Goal: Obtain resource: Download file/media

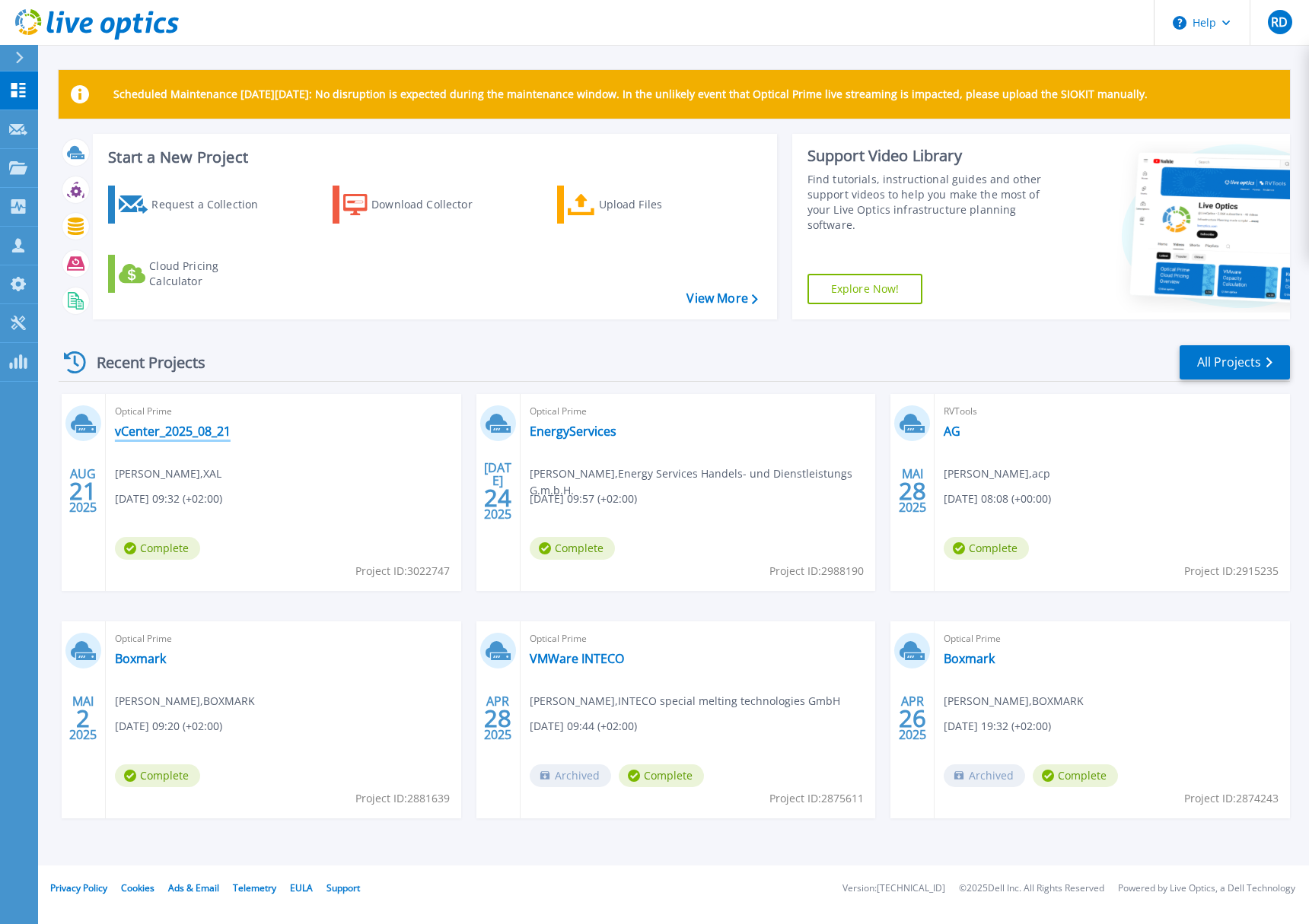
click at [158, 432] on link "vCenter_2025_08_21" at bounding box center [172, 431] width 116 height 15
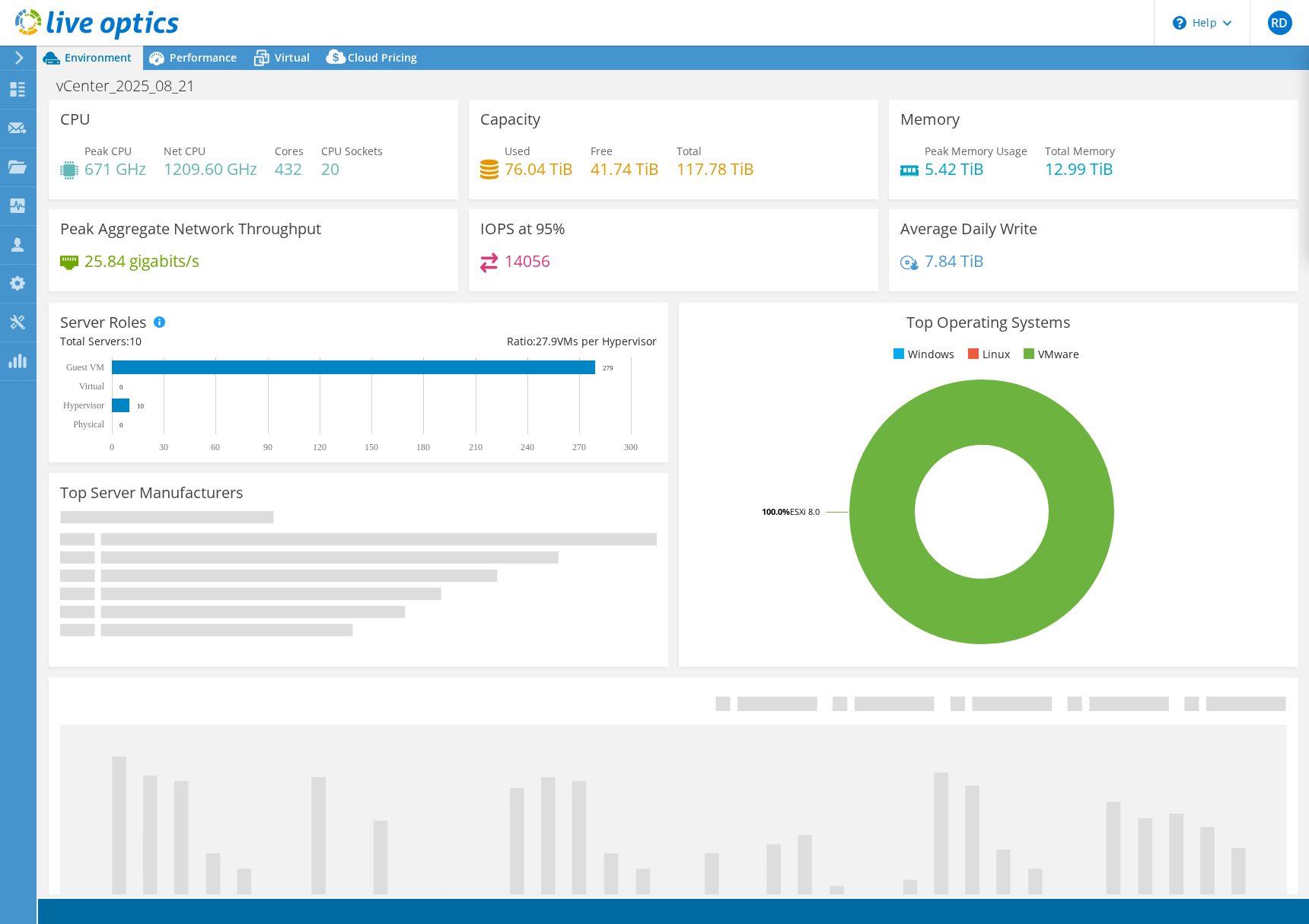
select select "USD"
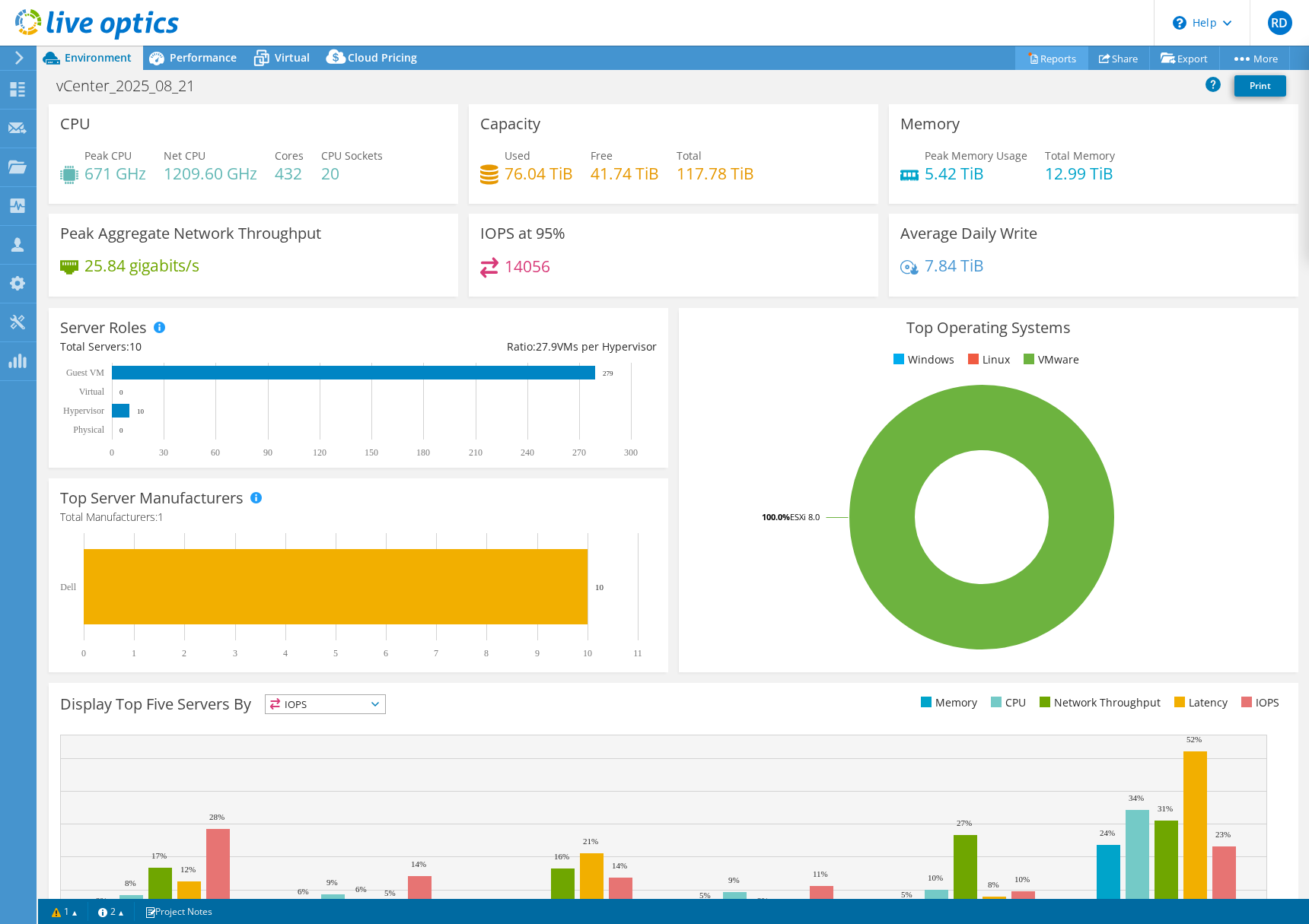
click at [1046, 57] on link "Reports" at bounding box center [1051, 57] width 73 height 23
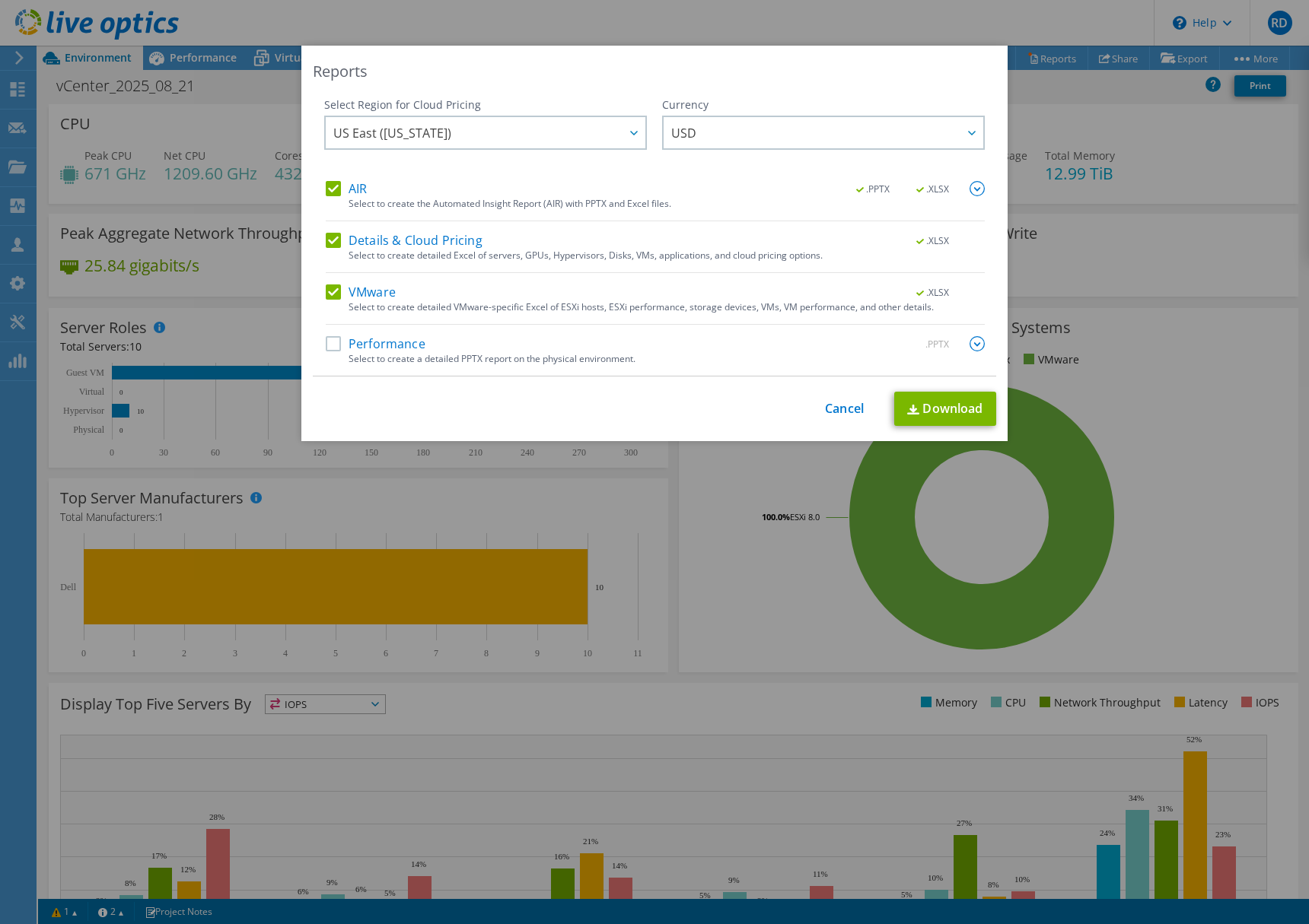
click at [328, 345] on label "Performance" at bounding box center [375, 344] width 100 height 15
click at [0, 0] on input "Performance" at bounding box center [0, 0] width 0 height 0
click at [426, 132] on span "US East ([US_STATE])" at bounding box center [489, 133] width 312 height 31
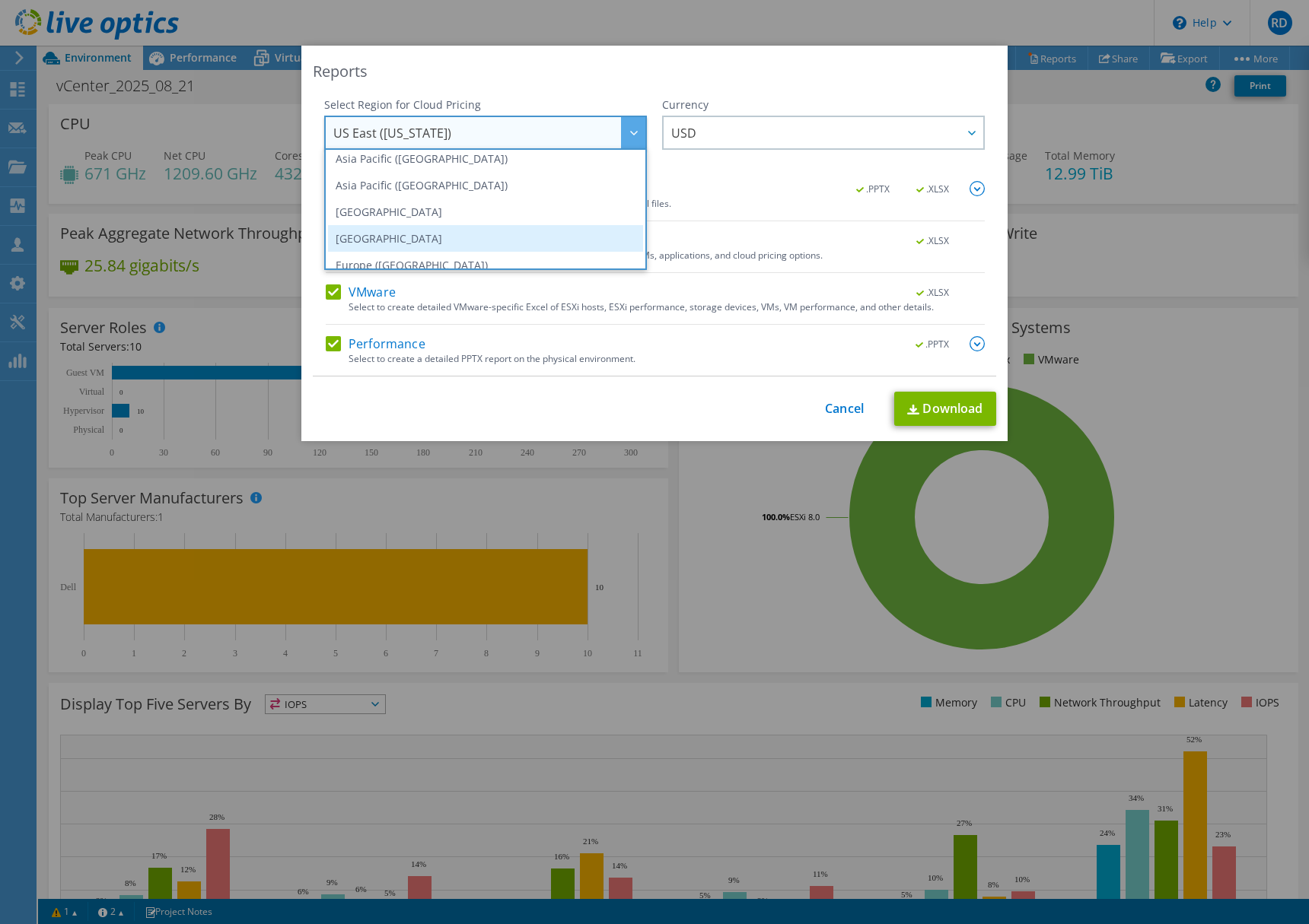
scroll to position [161, 0]
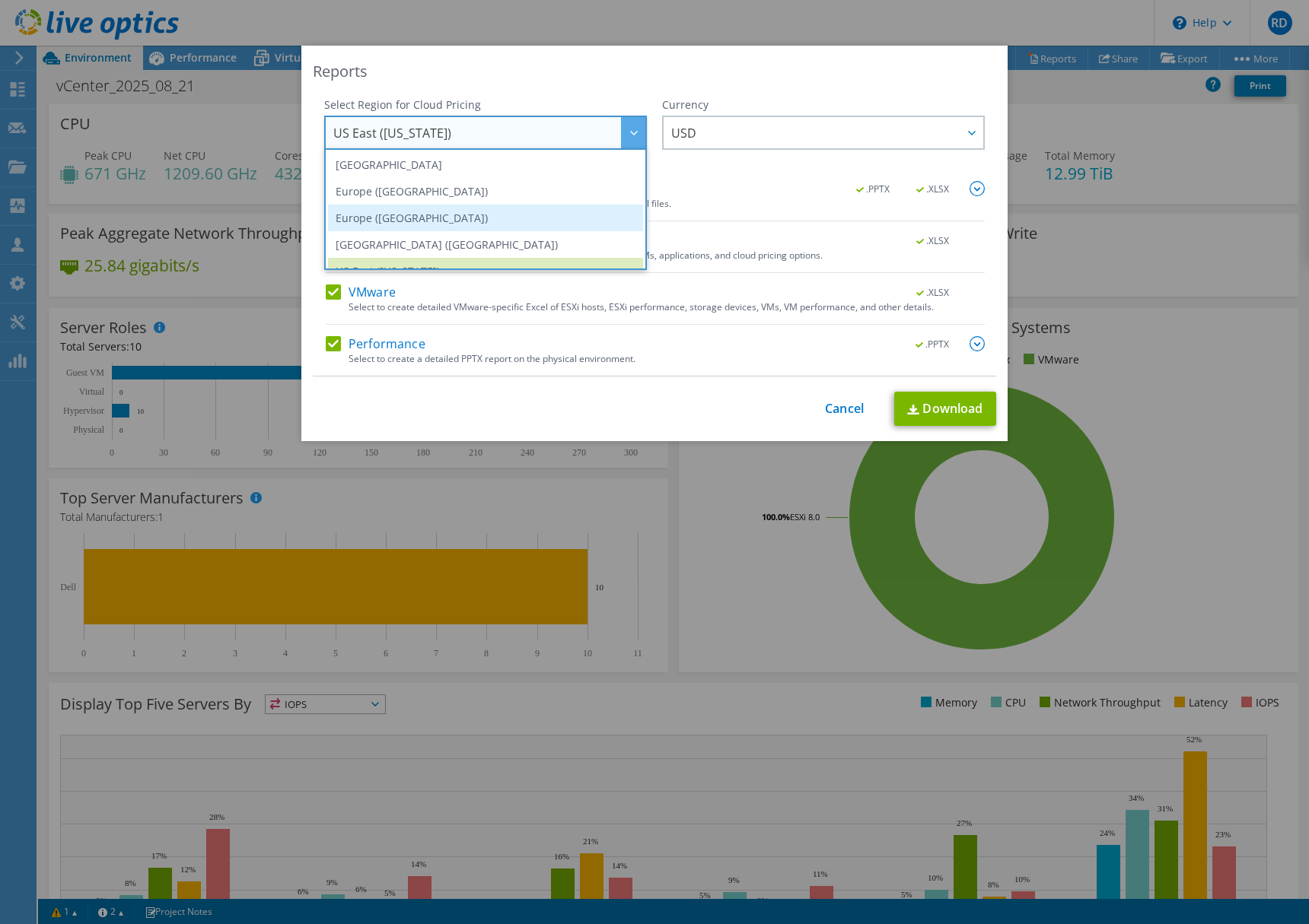
click at [392, 217] on li "Europe ([GEOGRAPHIC_DATA])" at bounding box center [485, 218] width 315 height 26
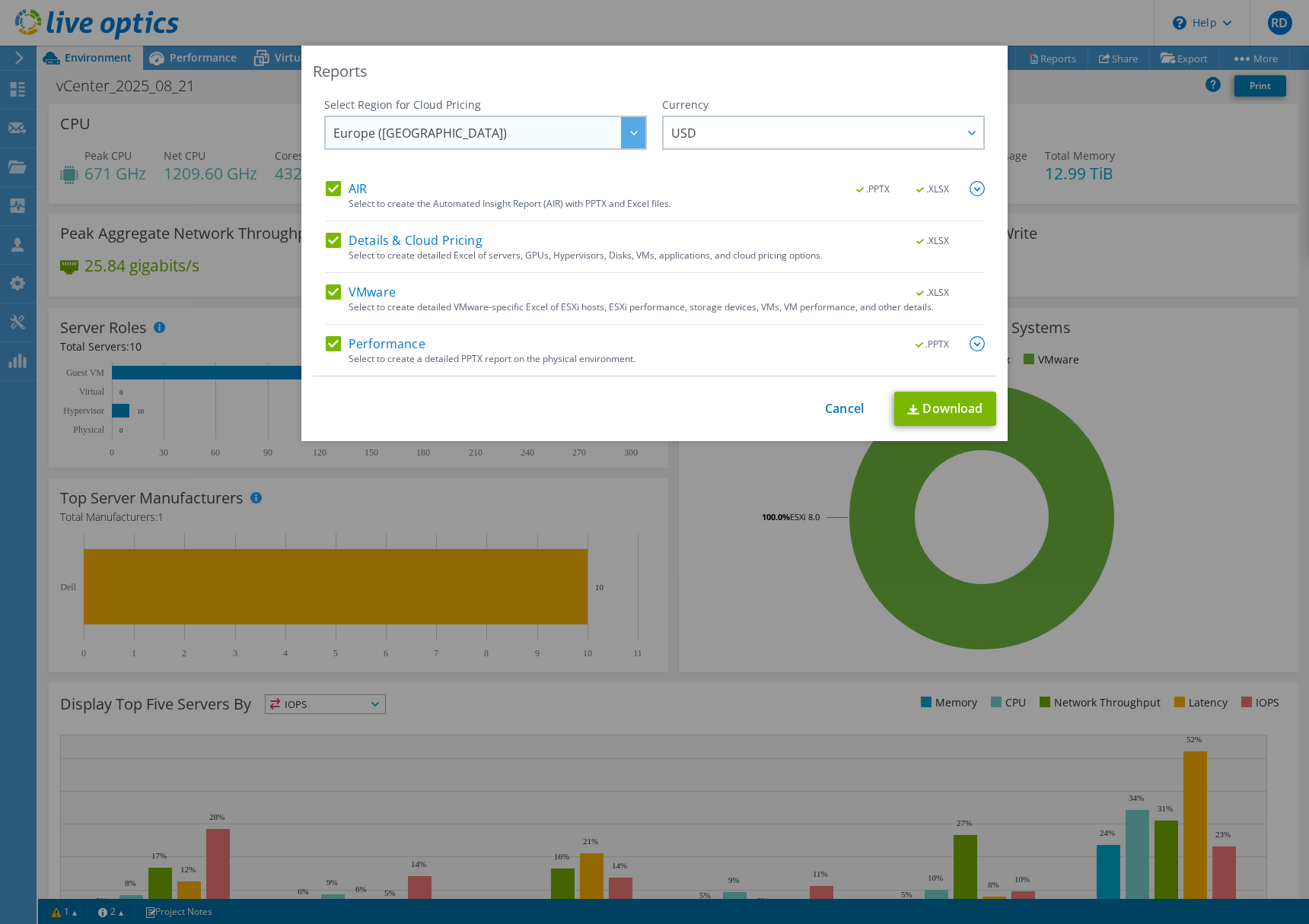
click at [477, 131] on span "Europe ([GEOGRAPHIC_DATA])" at bounding box center [489, 133] width 312 height 31
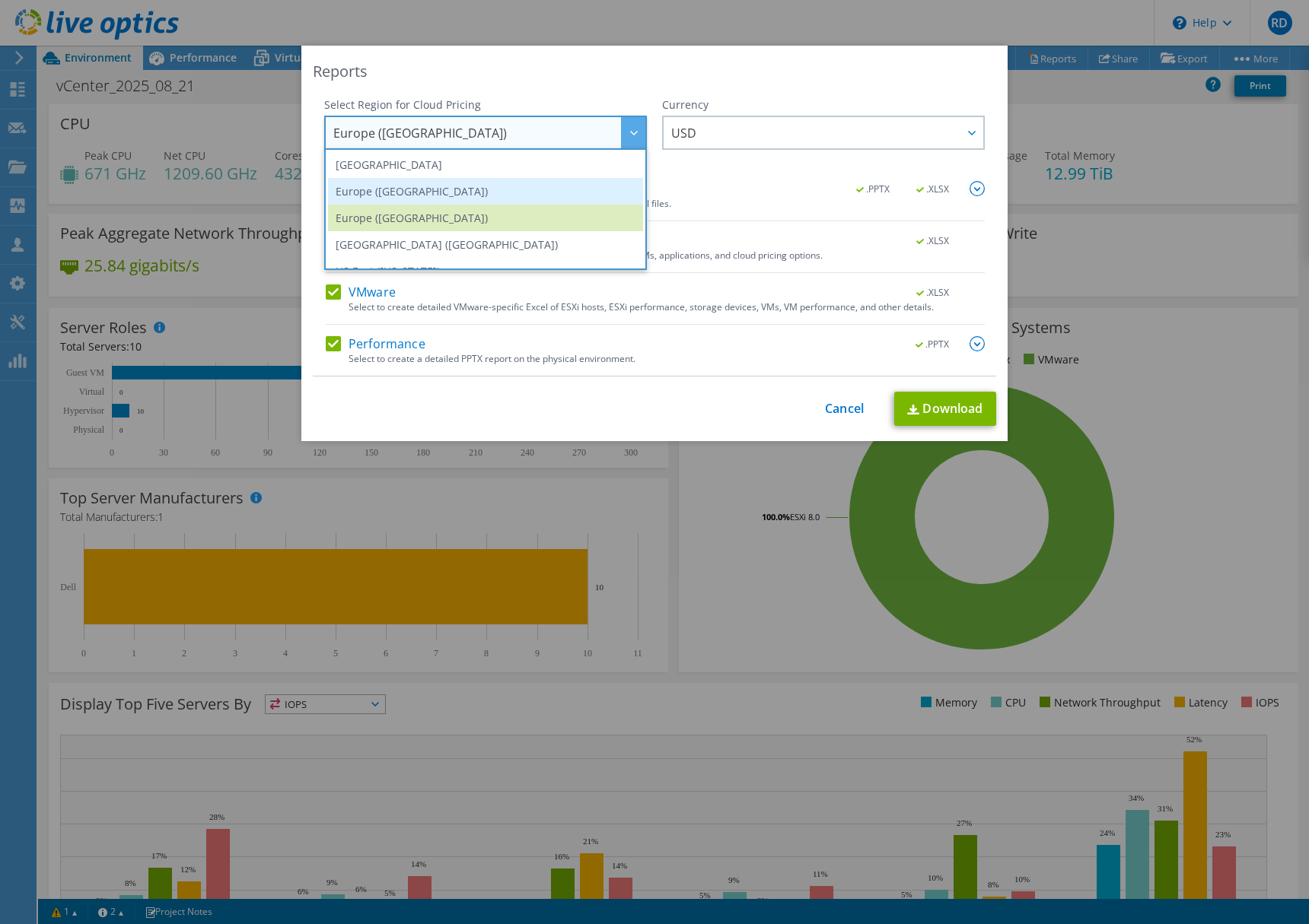
click at [413, 191] on li "Europe ([GEOGRAPHIC_DATA])" at bounding box center [485, 191] width 315 height 26
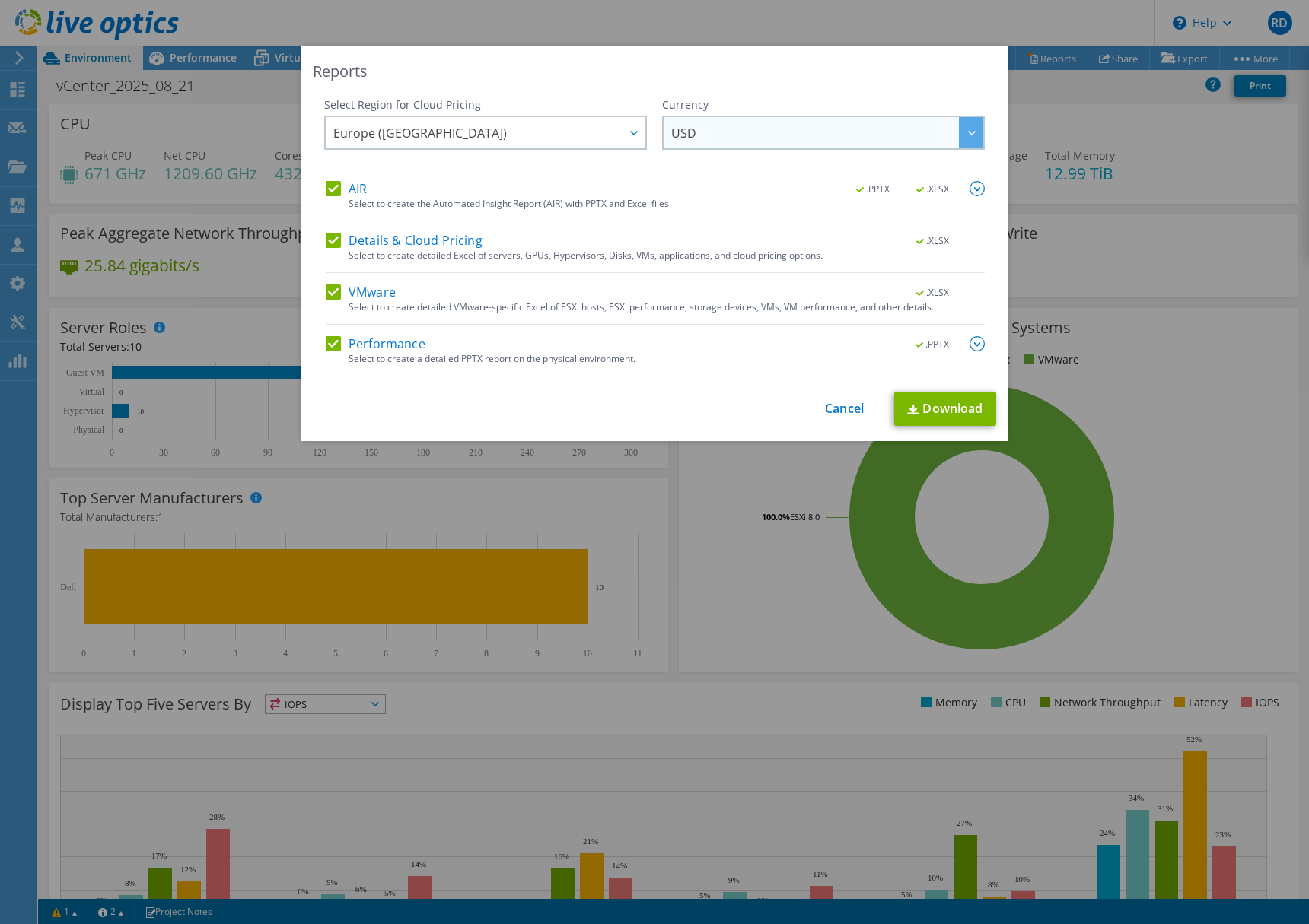
click at [793, 135] on span "USD" at bounding box center [828, 133] width 312 height 31
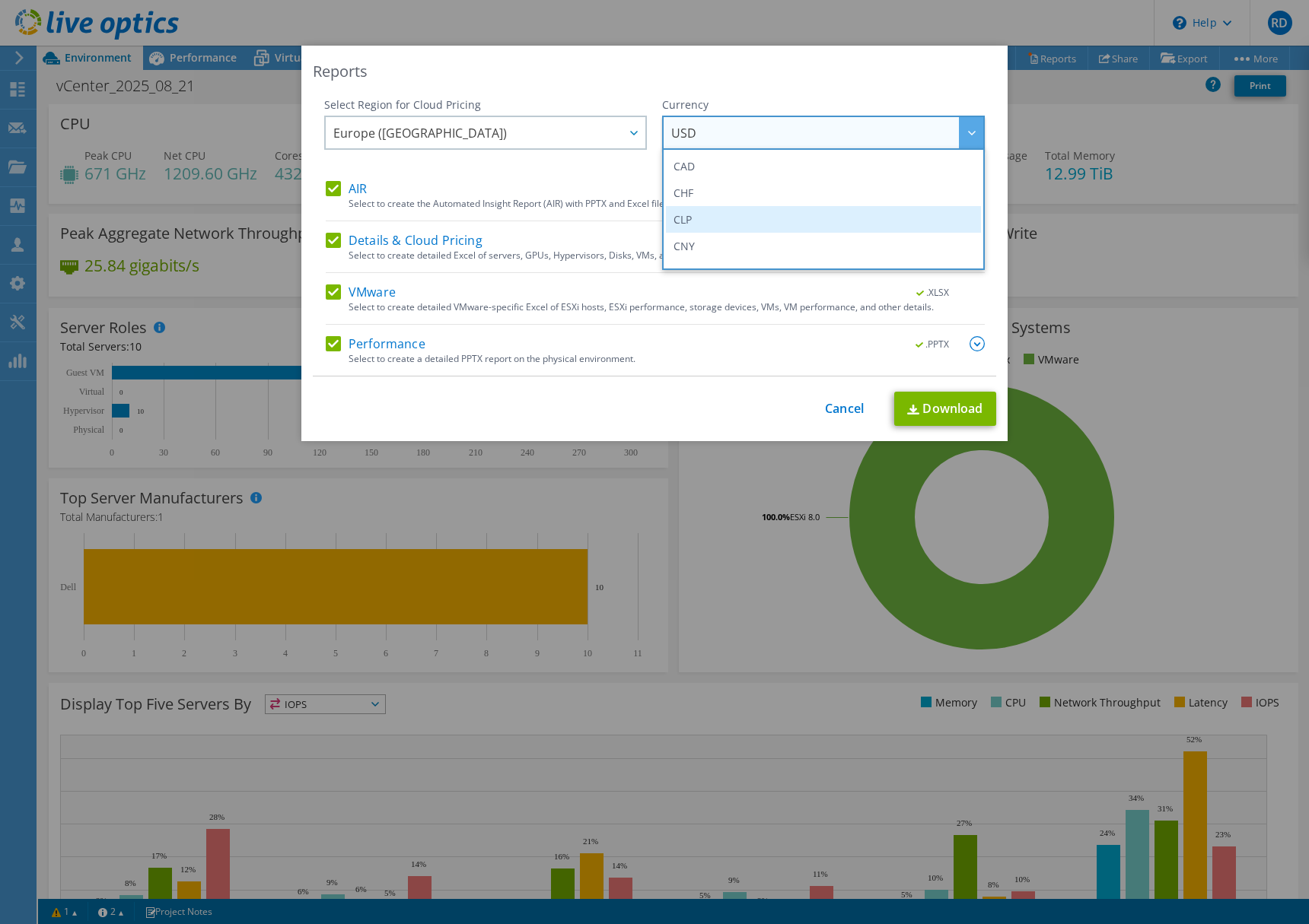
scroll to position [183, 0]
click at [703, 201] on li "EUR" at bounding box center [823, 195] width 315 height 26
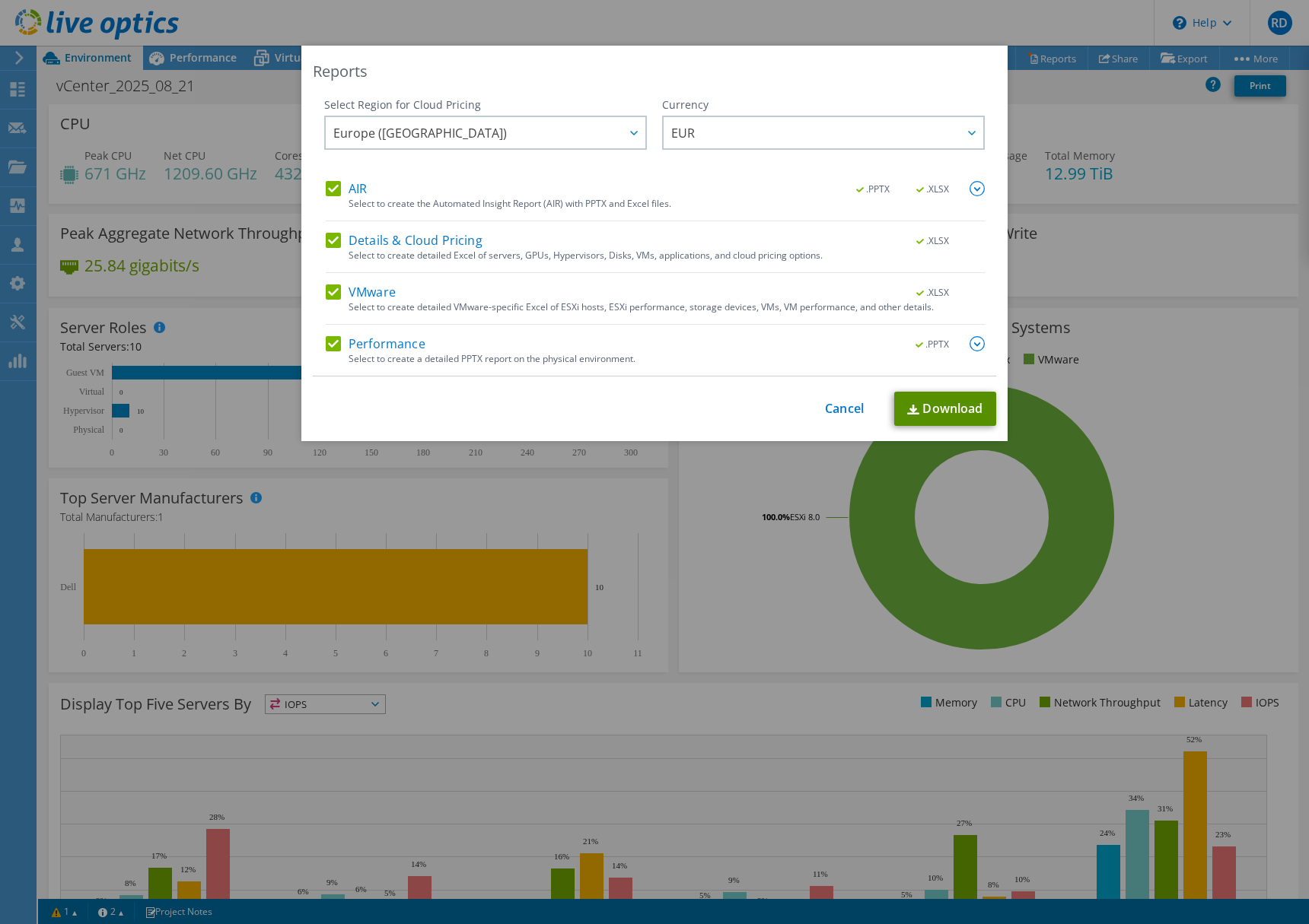
click at [934, 412] on link "Download" at bounding box center [945, 409] width 102 height 34
click at [839, 409] on link "Cancel" at bounding box center [844, 408] width 39 height 14
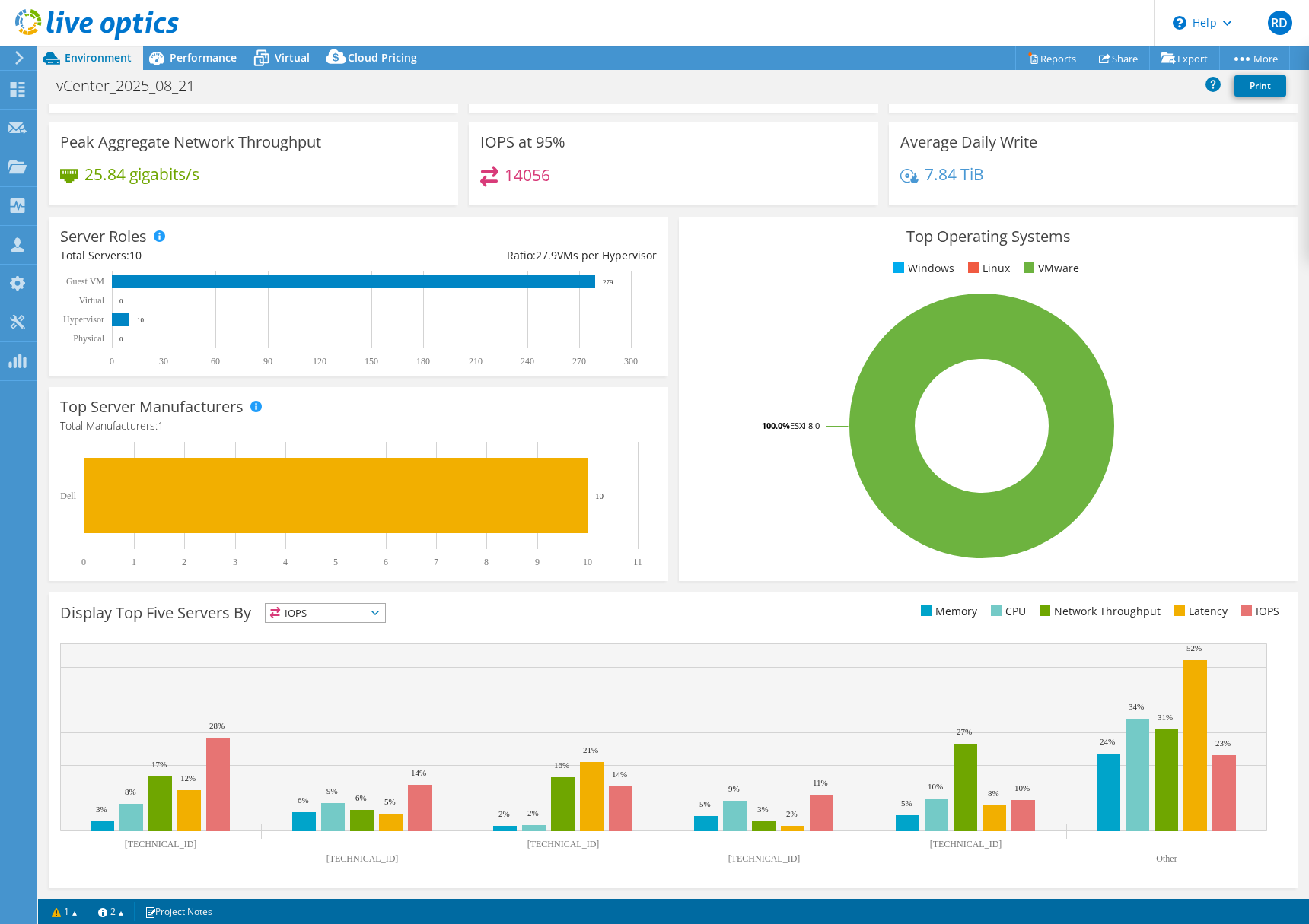
scroll to position [0, 0]
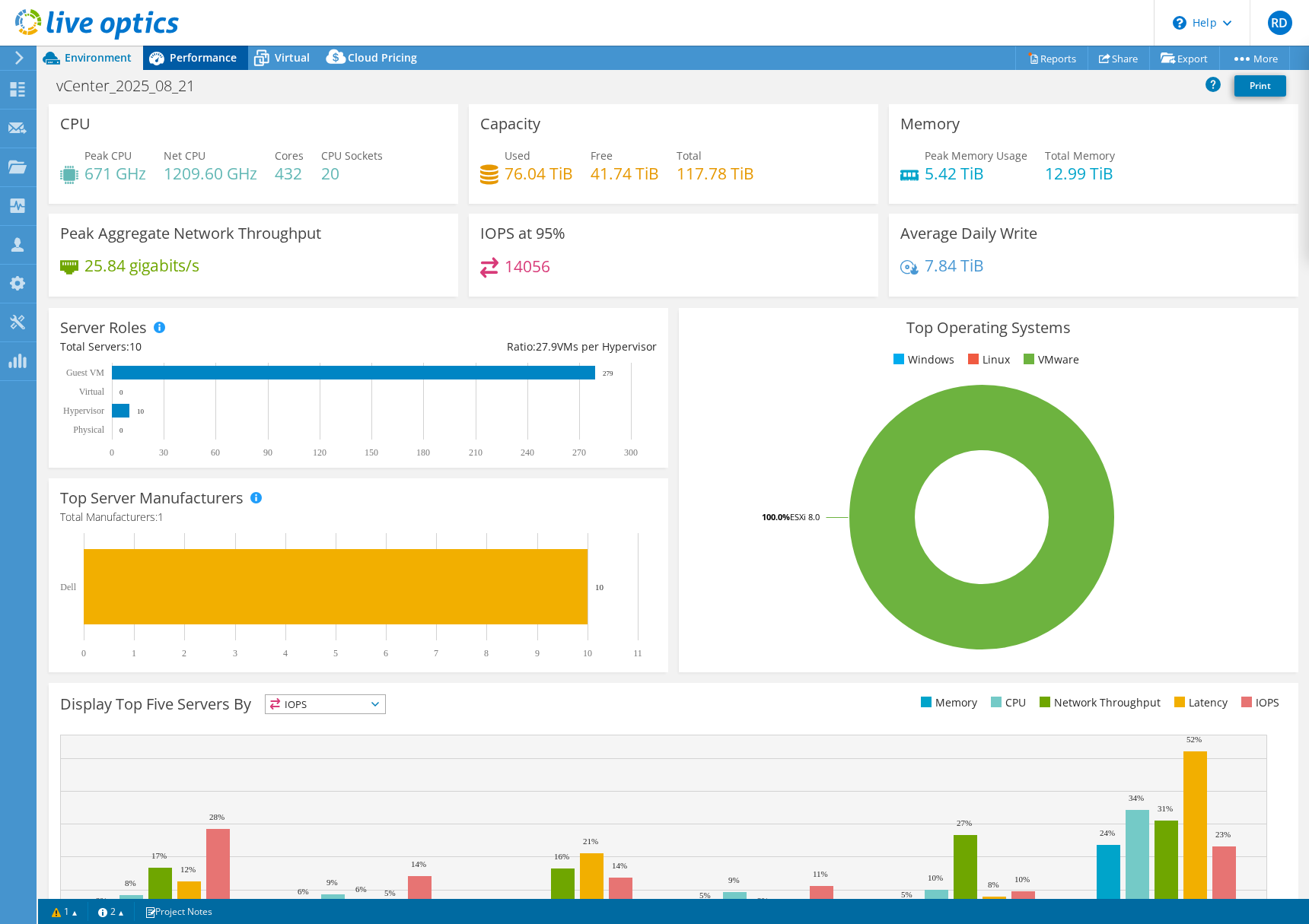
click at [194, 58] on span "Performance" at bounding box center [202, 56] width 67 height 14
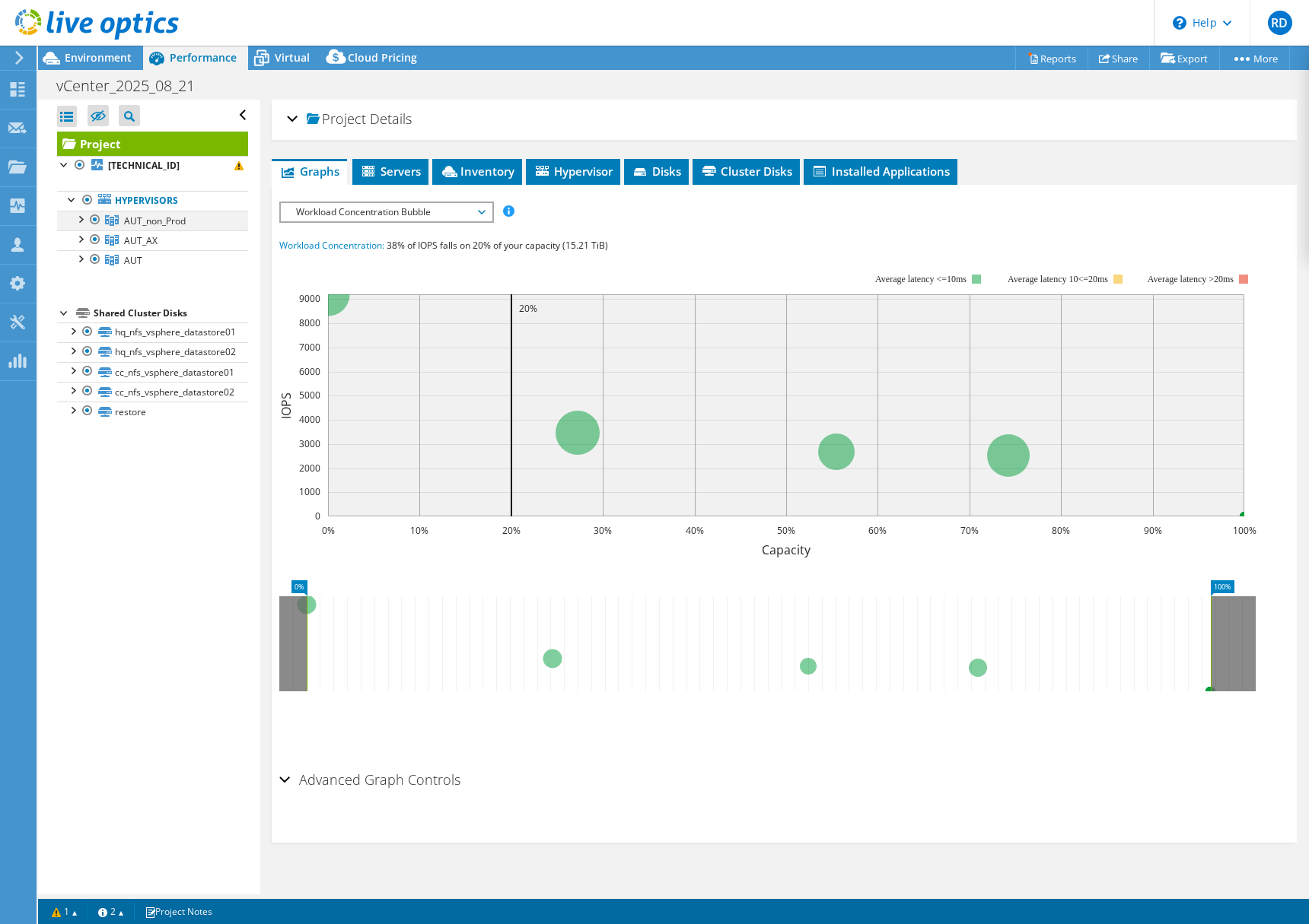
click at [86, 214] on div at bounding box center [80, 218] width 15 height 15
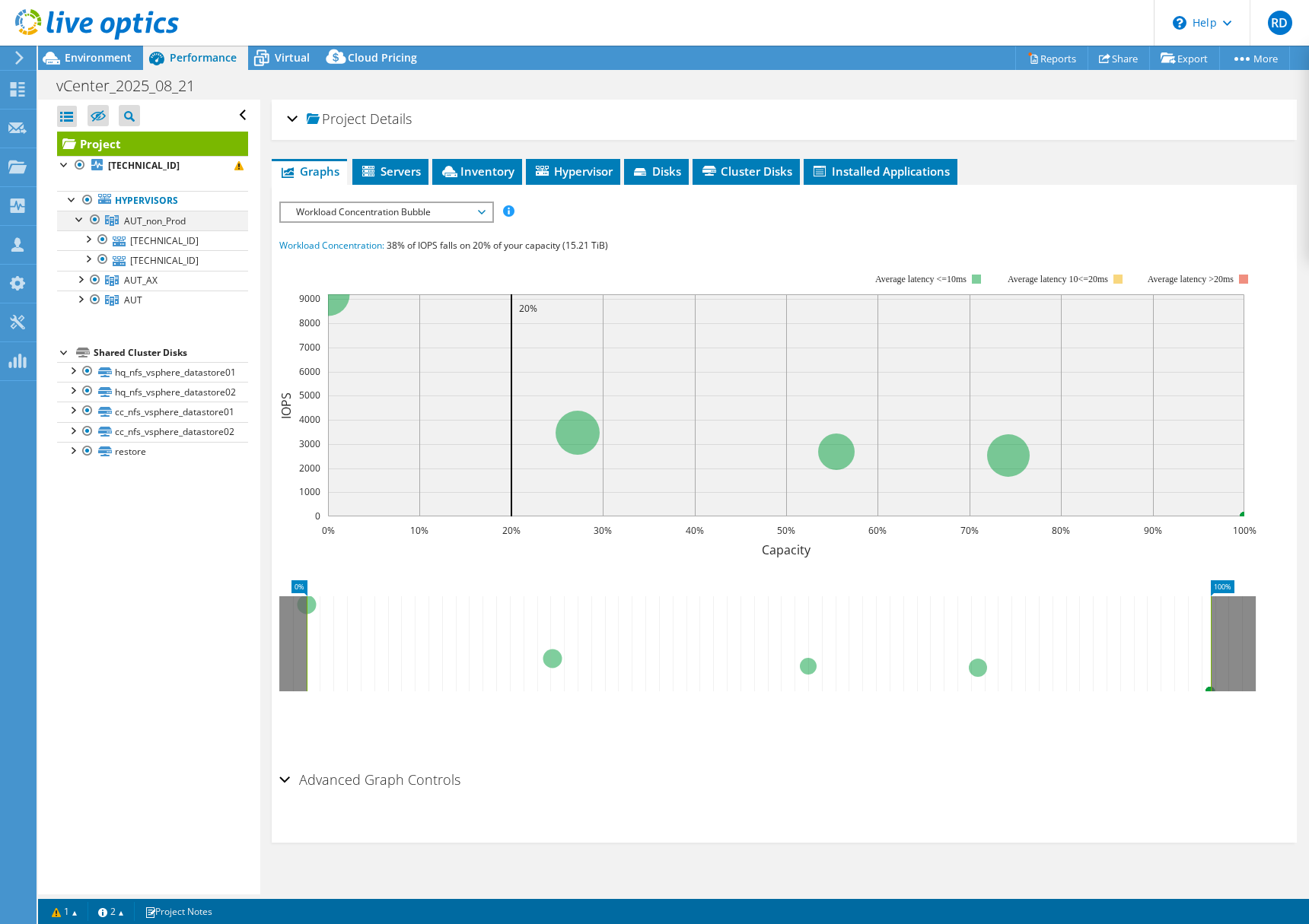
click at [86, 214] on div at bounding box center [80, 218] width 15 height 15
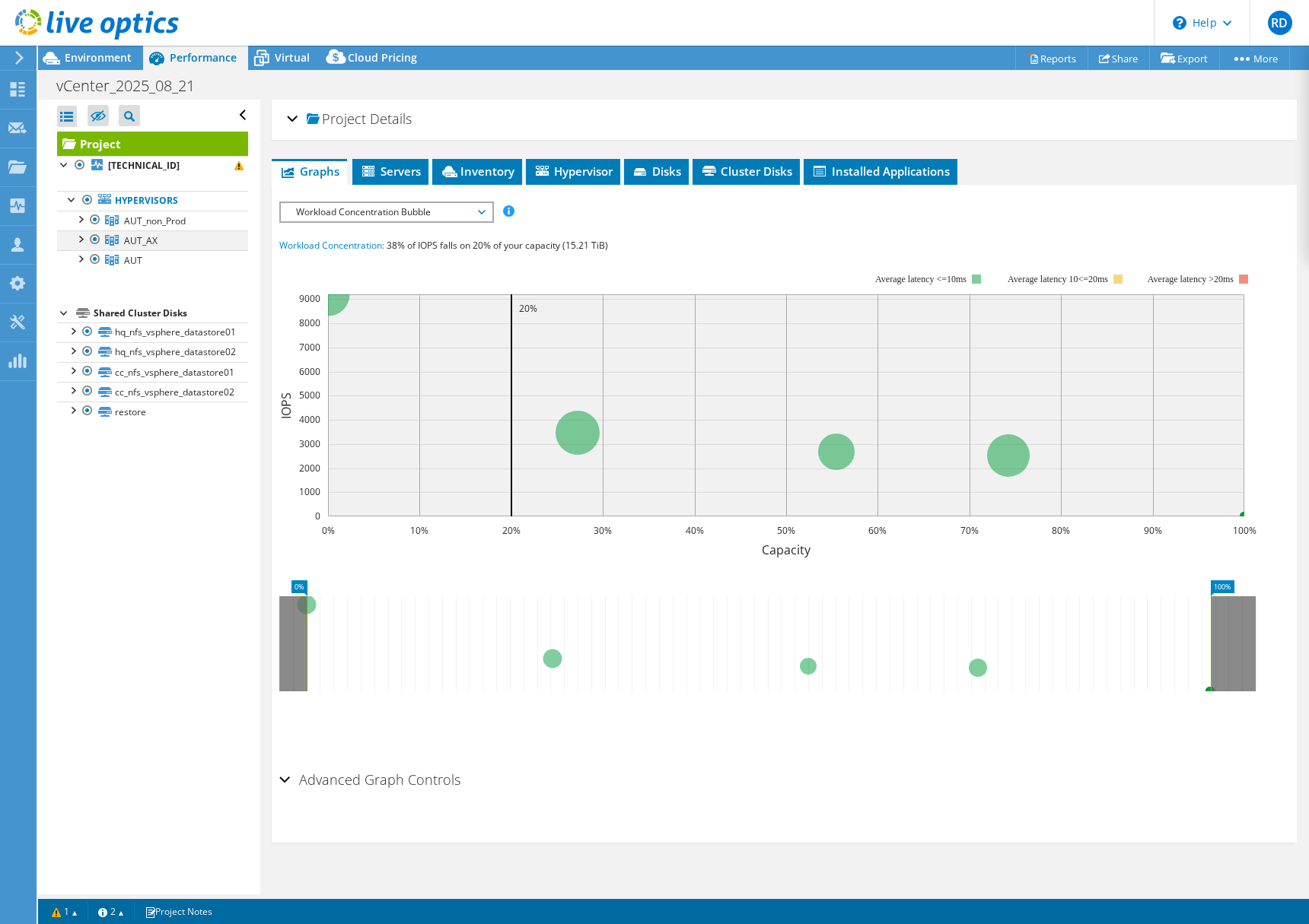
click at [82, 239] on div at bounding box center [80, 238] width 15 height 15
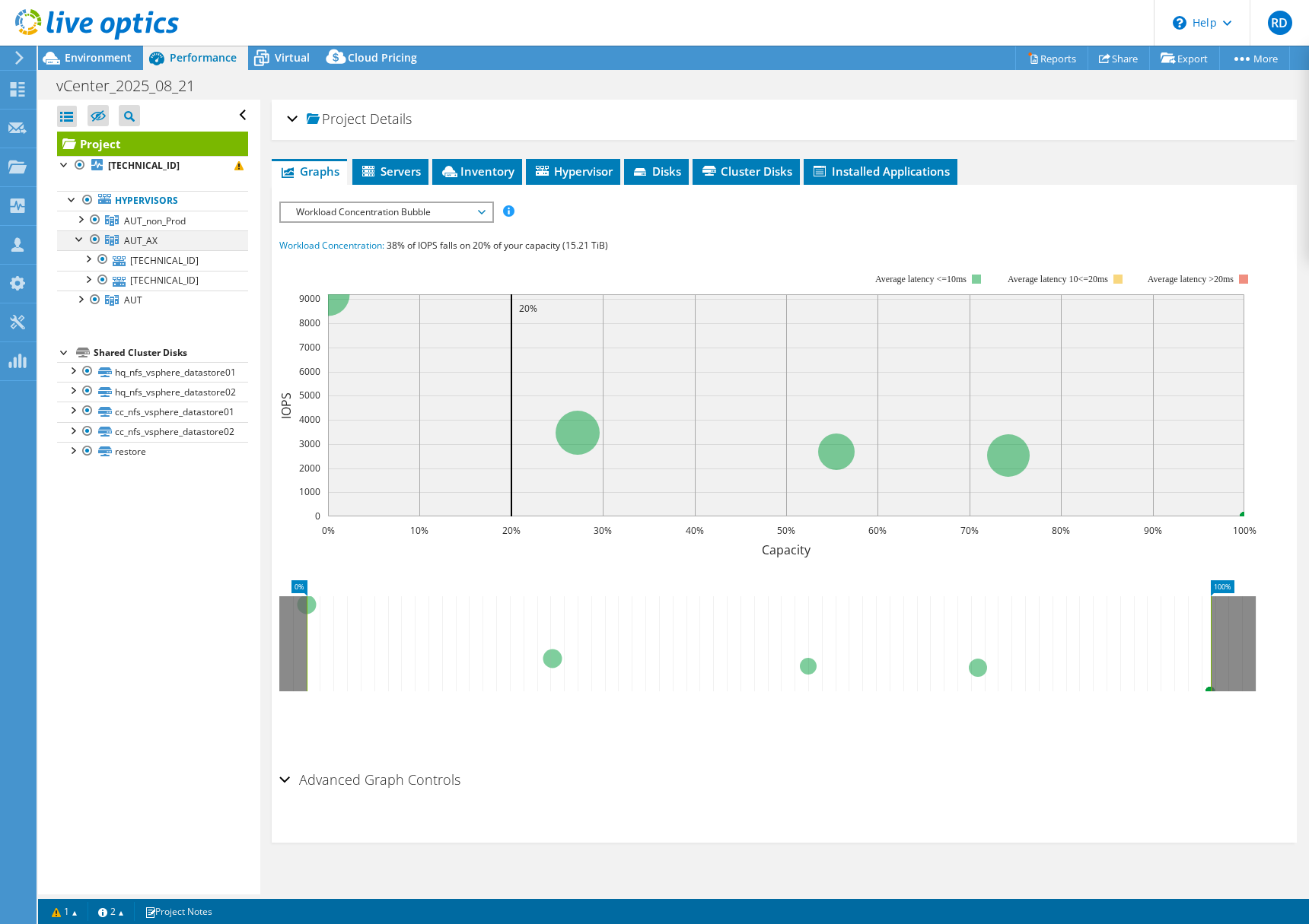
click at [82, 239] on div at bounding box center [80, 238] width 15 height 15
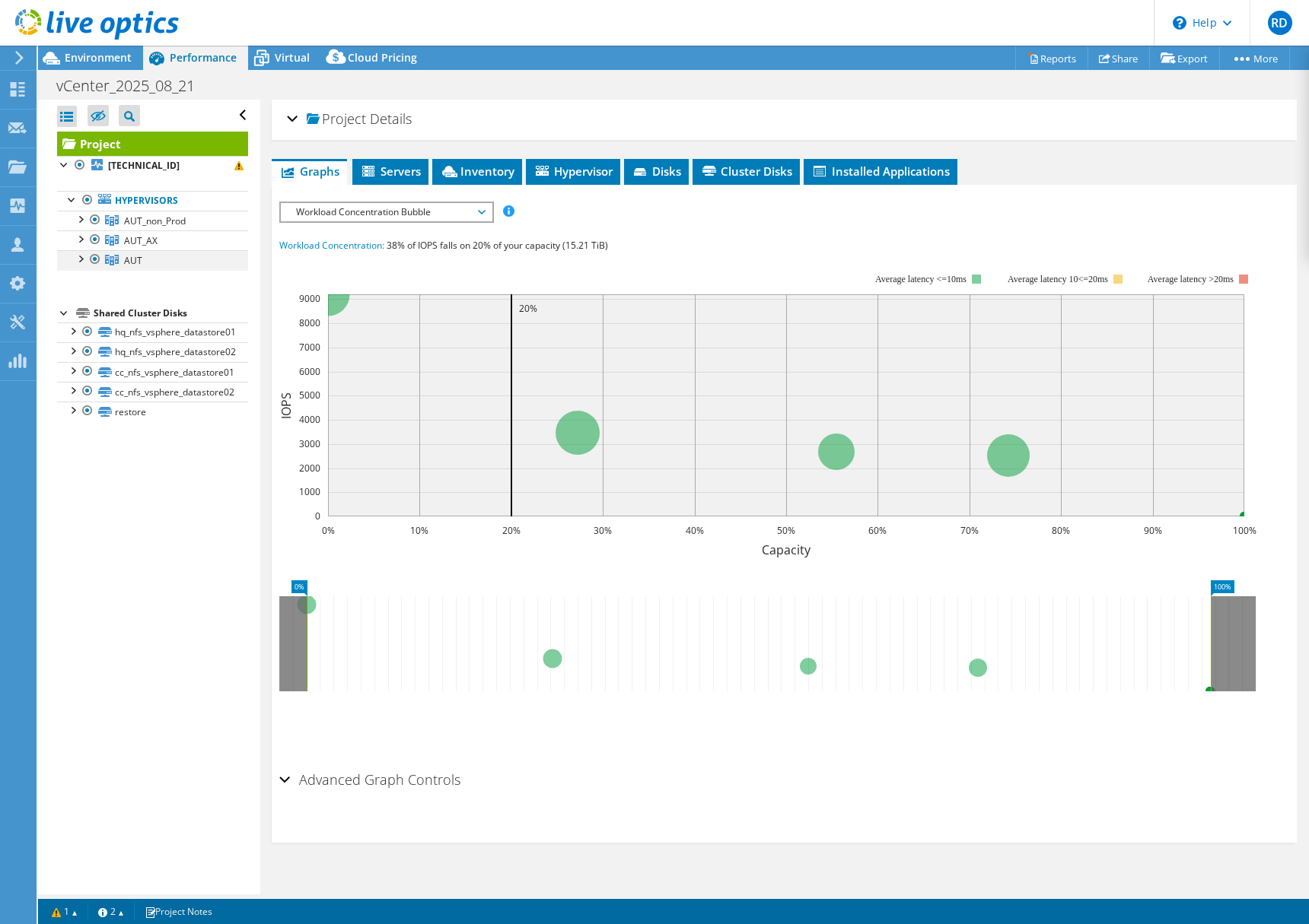
click at [82, 258] on div at bounding box center [80, 258] width 15 height 15
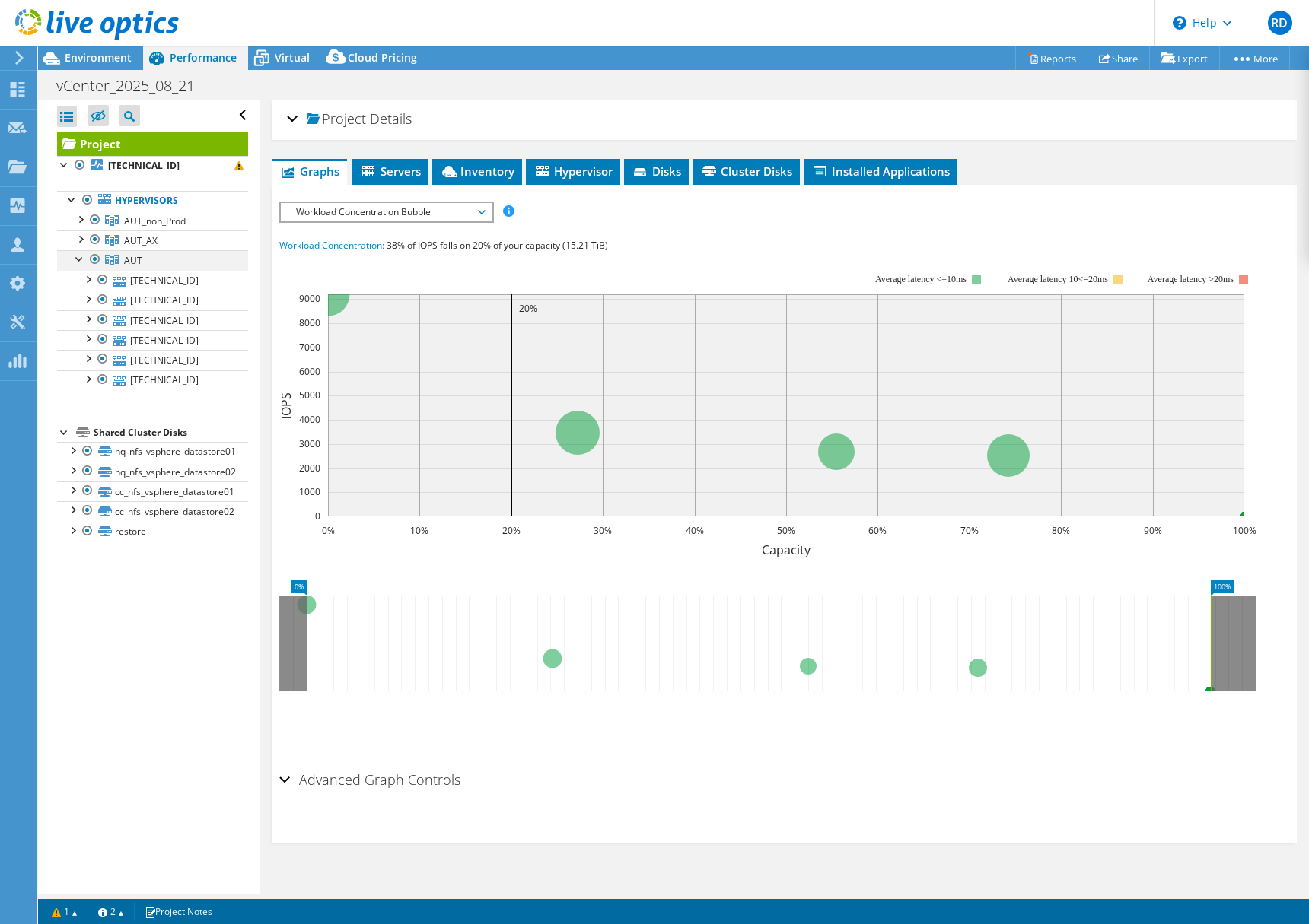
click at [82, 258] on div at bounding box center [80, 258] width 15 height 15
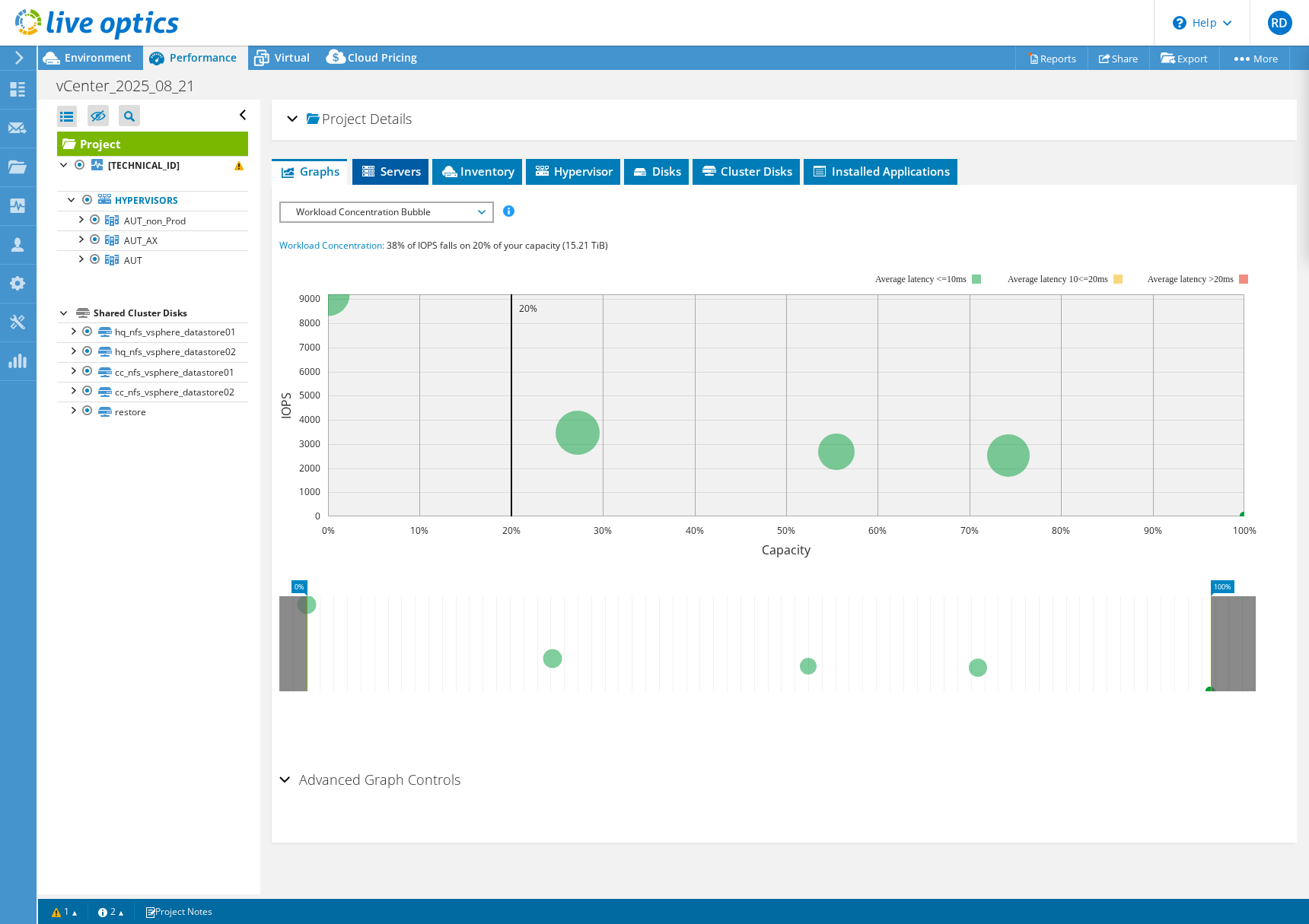
click at [386, 165] on span "Servers" at bounding box center [390, 171] width 61 height 15
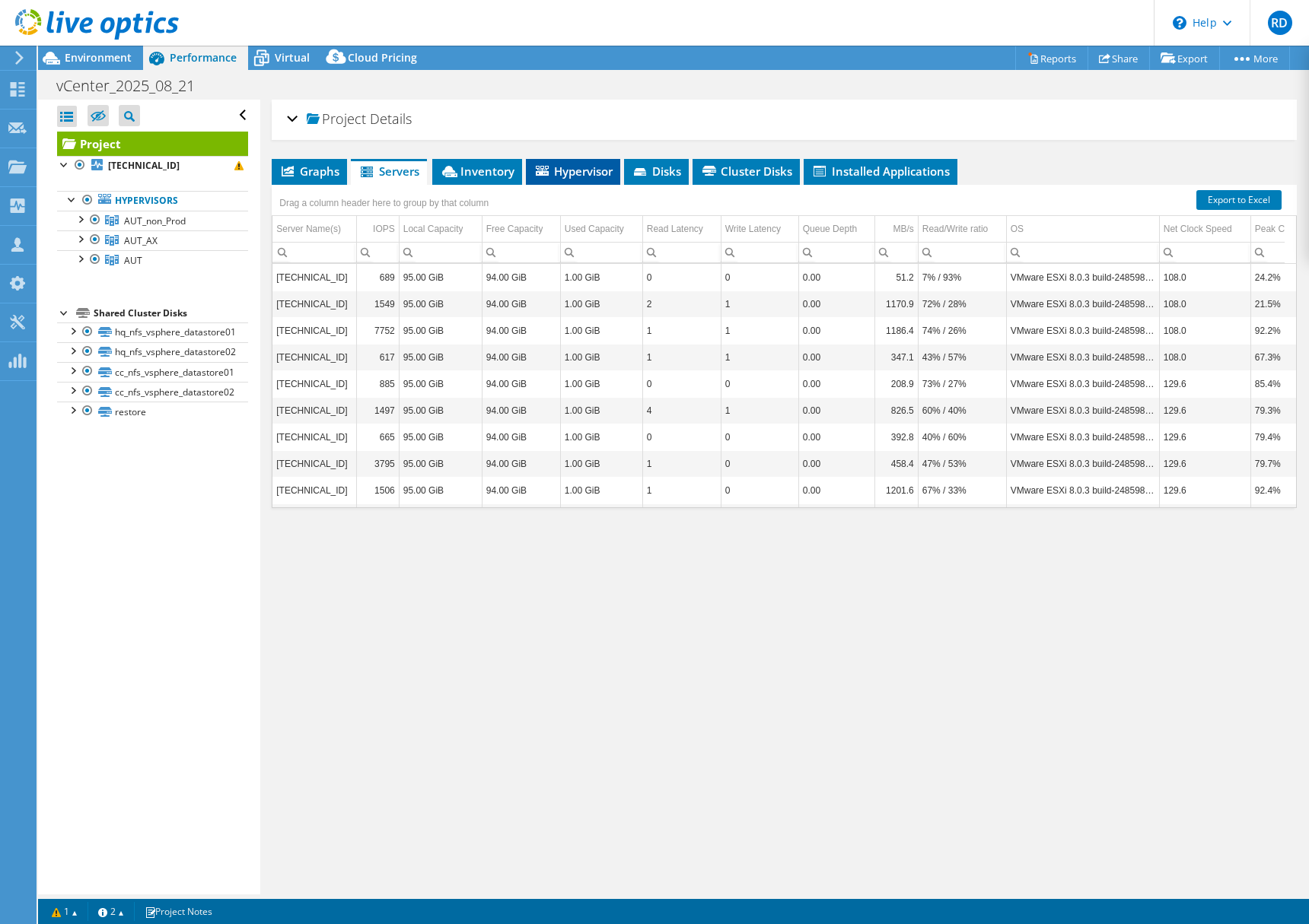
click at [565, 169] on span "Hypervisor" at bounding box center [573, 171] width 79 height 15
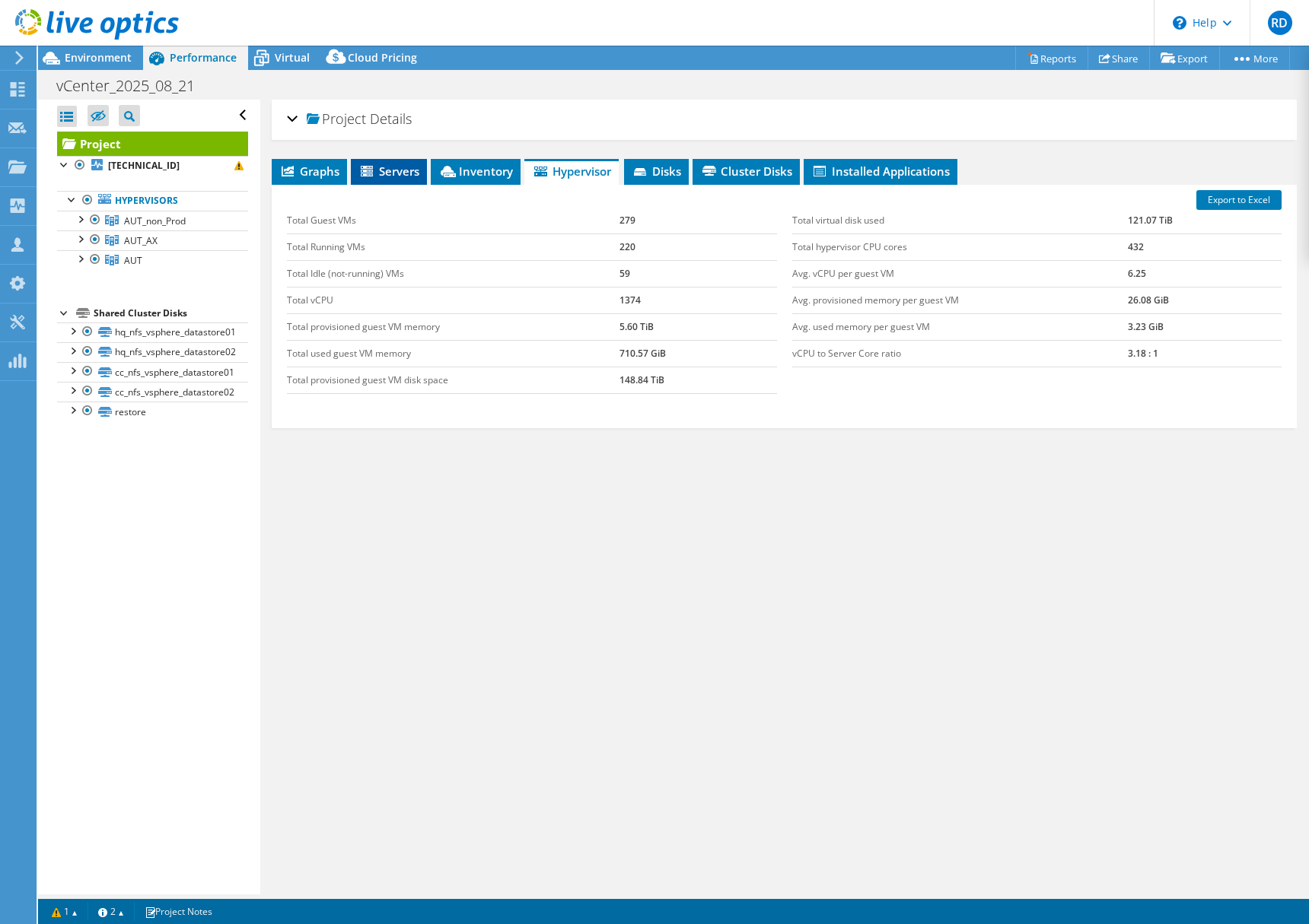
click at [385, 173] on span "Servers" at bounding box center [388, 171] width 61 height 15
